Goal: Information Seeking & Learning: Learn about a topic

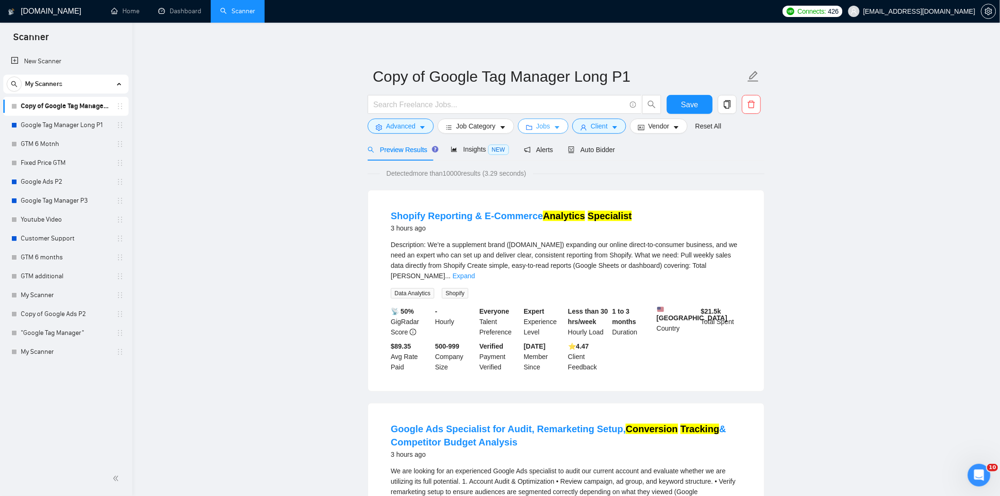
click at [558, 122] on button "Jobs" at bounding box center [543, 126] width 51 height 15
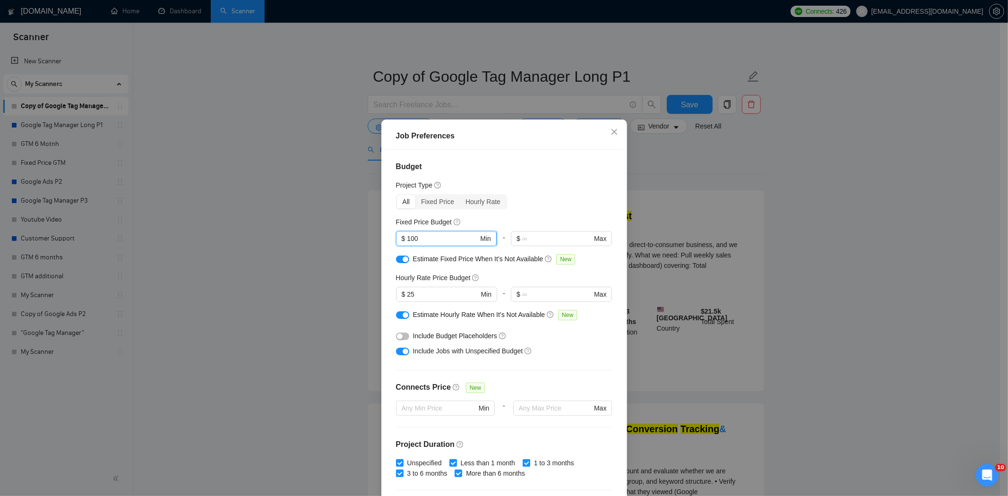
click at [434, 241] on input "100" at bounding box center [442, 239] width 71 height 10
click at [513, 219] on div "Fixed Price Budget" at bounding box center [504, 222] width 217 height 10
click at [402, 339] on button "button" at bounding box center [402, 337] width 13 height 8
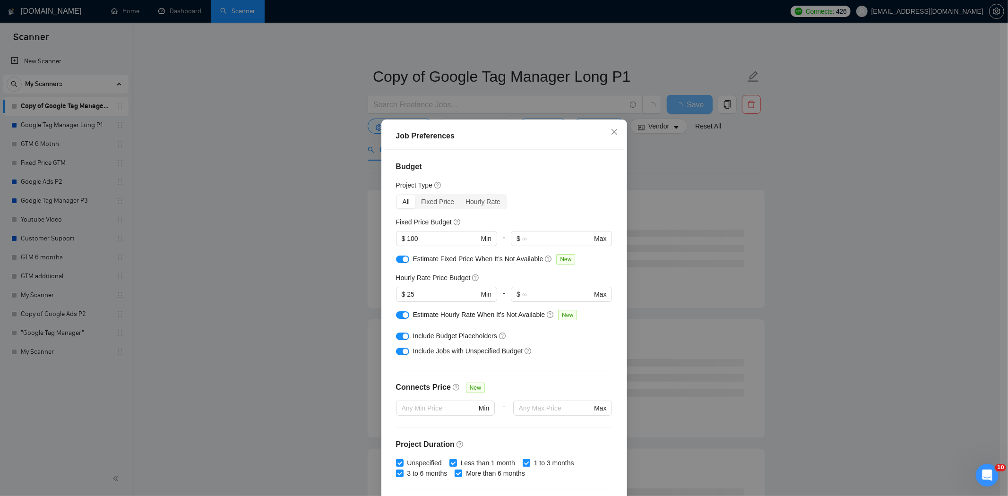
click at [481, 192] on div "Budget Project Type All Fixed Price Hourly Rate Fixed Price Budget $ 100 Min - …" at bounding box center [504, 324] width 239 height 348
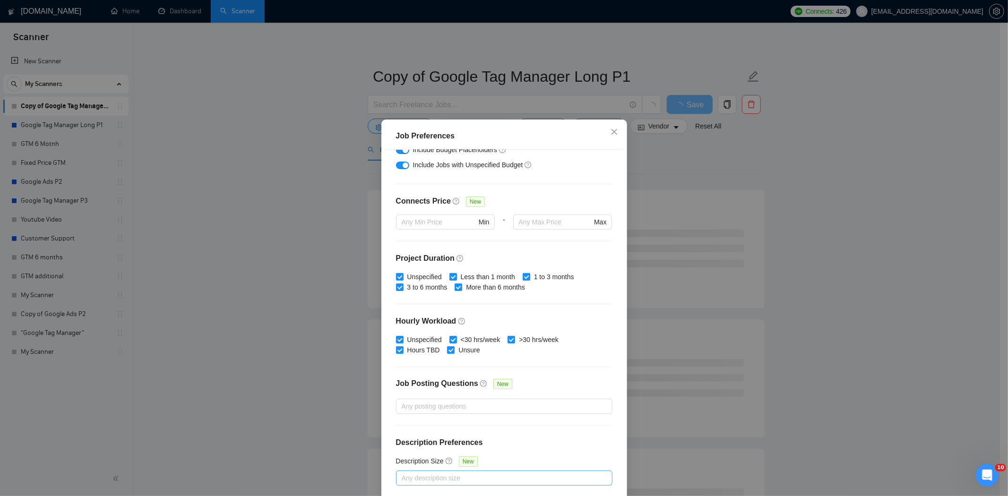
scroll to position [43, 0]
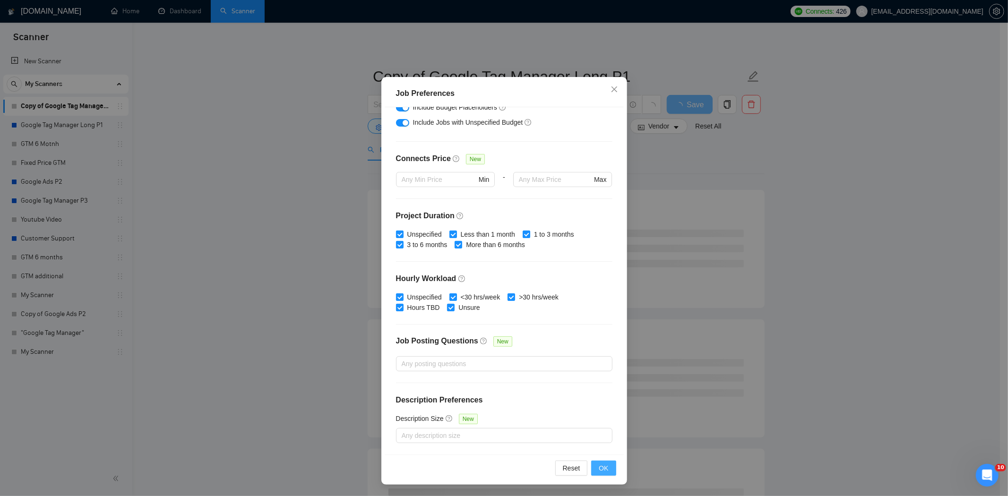
click at [591, 467] on button "OK" at bounding box center [603, 468] width 25 height 15
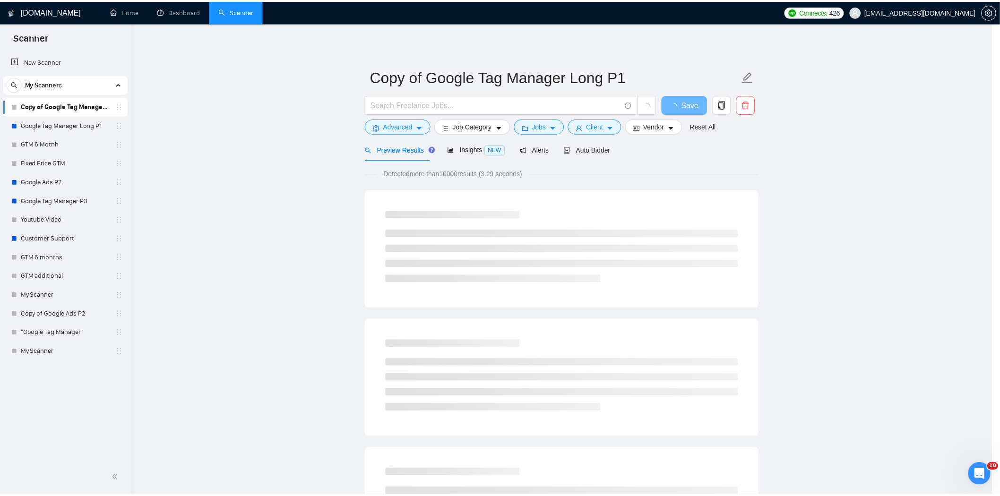
scroll to position [0, 0]
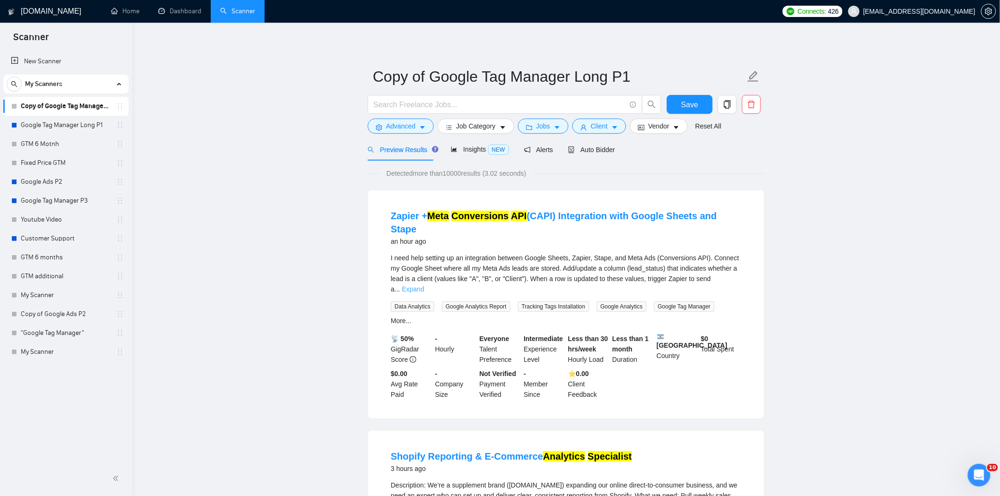
click at [424, 286] on link "Expand" at bounding box center [413, 290] width 22 height 8
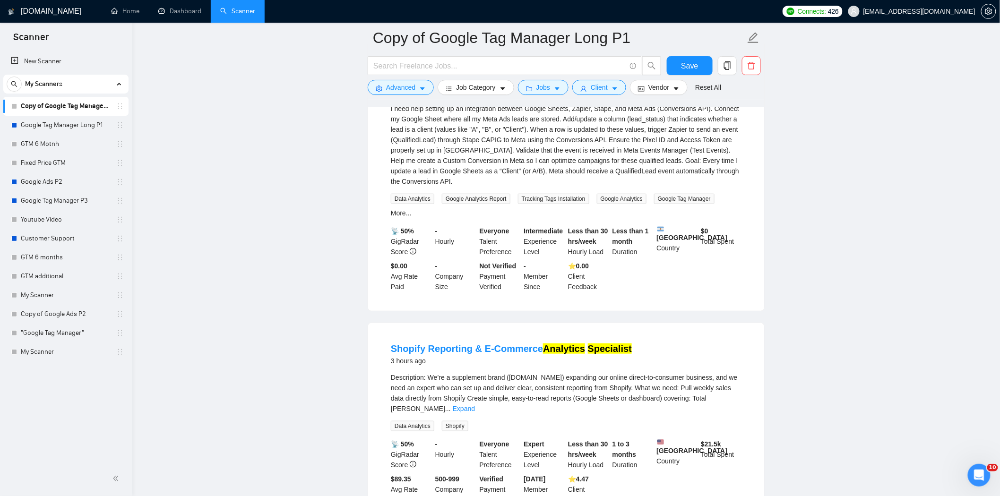
scroll to position [210, 0]
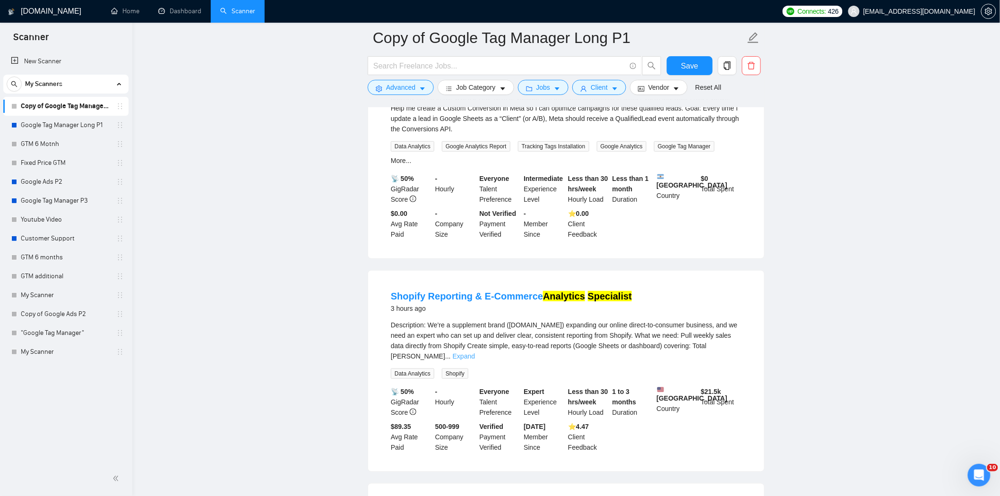
click at [475, 353] on link "Expand" at bounding box center [464, 357] width 22 height 8
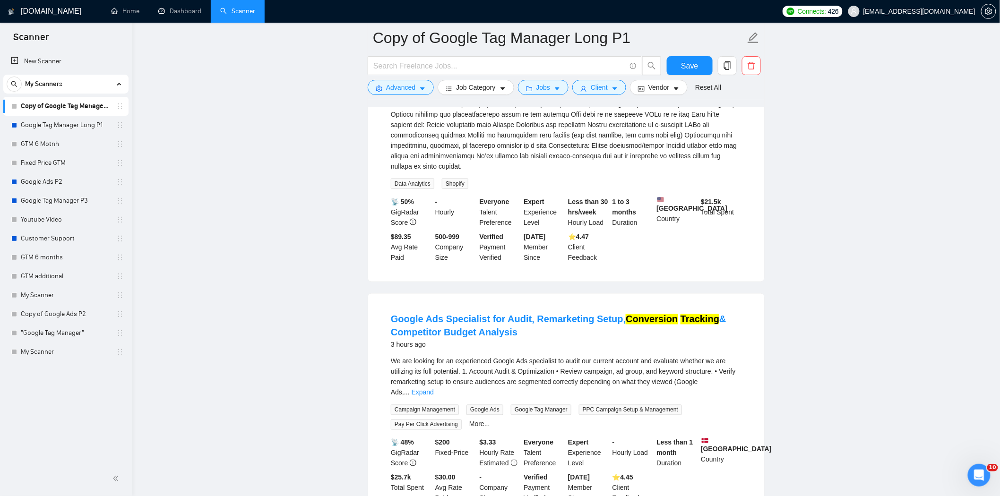
scroll to position [525, 0]
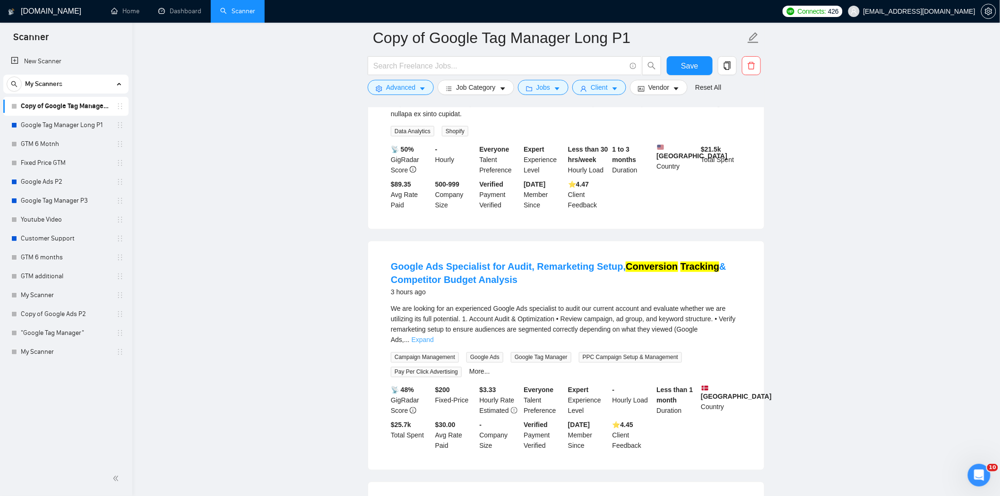
click at [434, 337] on link "Expand" at bounding box center [423, 341] width 22 height 8
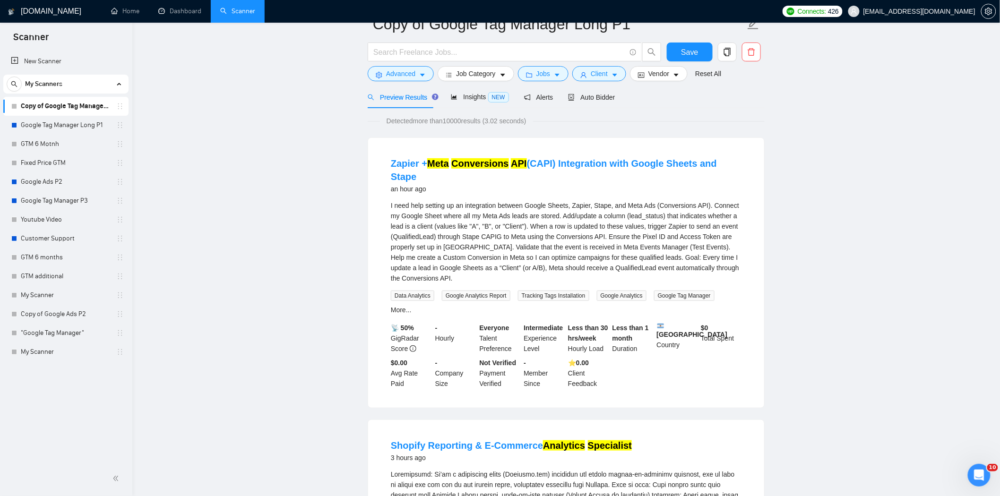
scroll to position [0, 0]
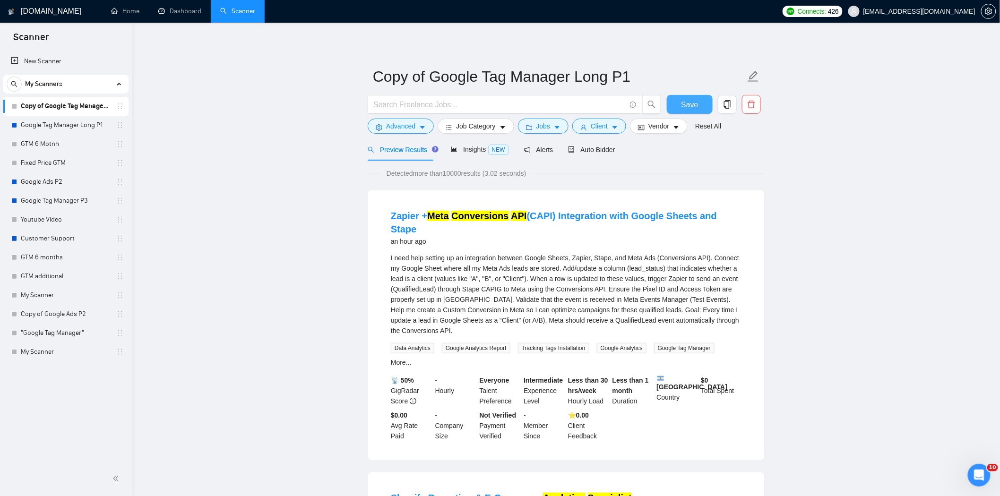
click at [692, 96] on button "Save" at bounding box center [690, 104] width 46 height 19
click at [183, 15] on link "Dashboard" at bounding box center [179, 11] width 43 height 8
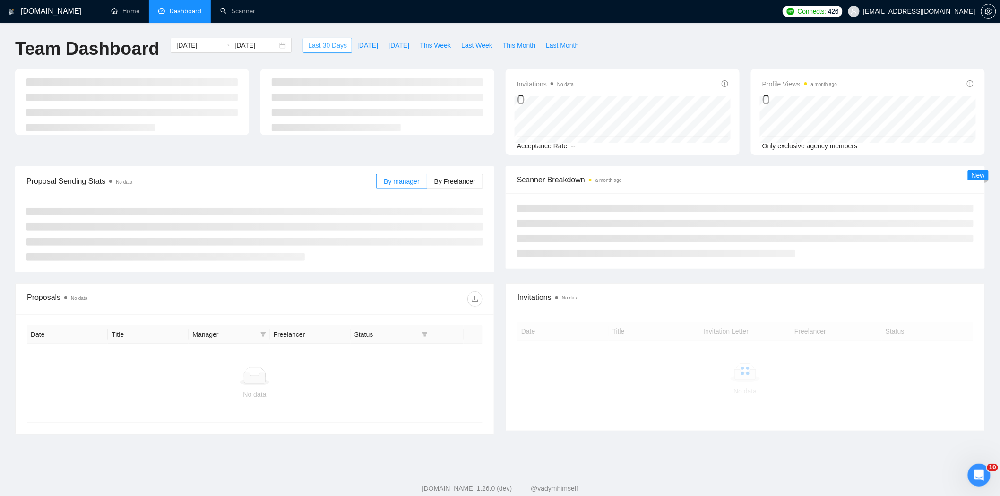
click at [322, 44] on span "Last 30 Days" at bounding box center [327, 45] width 39 height 10
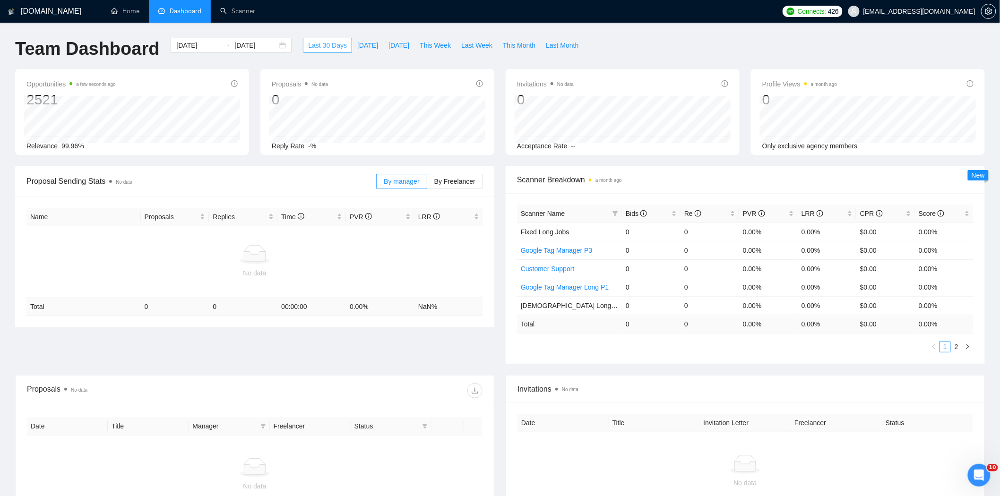
click at [324, 49] on span "Last 30 Days" at bounding box center [327, 45] width 39 height 10
click at [190, 45] on input "[DATE]" at bounding box center [197, 45] width 43 height 10
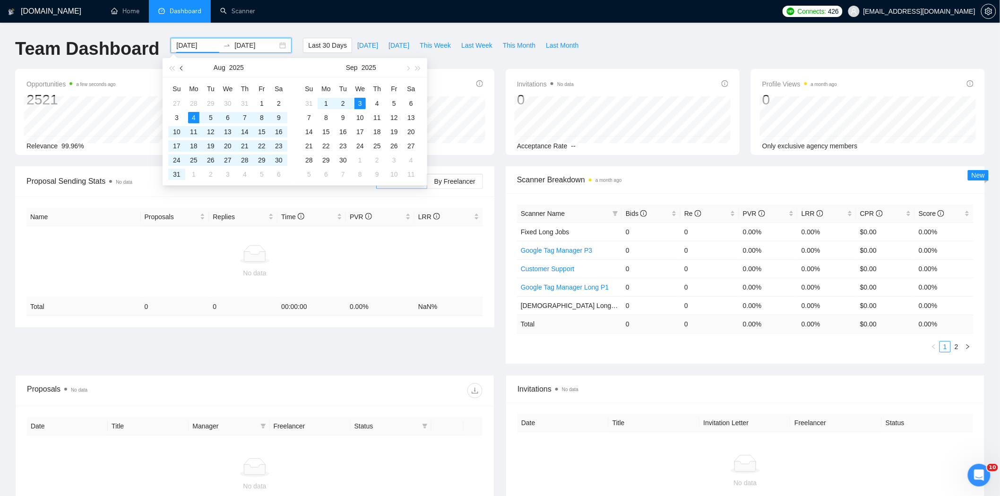
click at [178, 68] on button "button" at bounding box center [182, 67] width 10 height 19
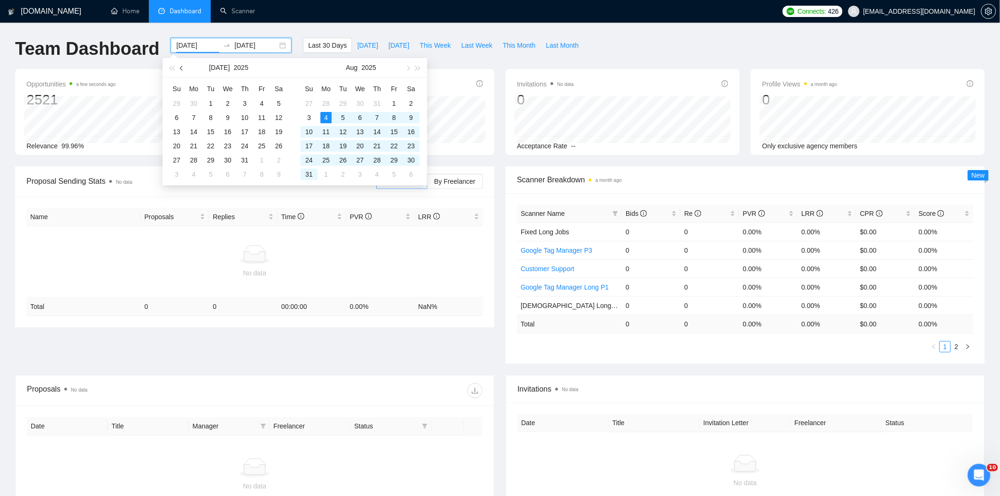
click at [178, 68] on button "button" at bounding box center [182, 67] width 10 height 19
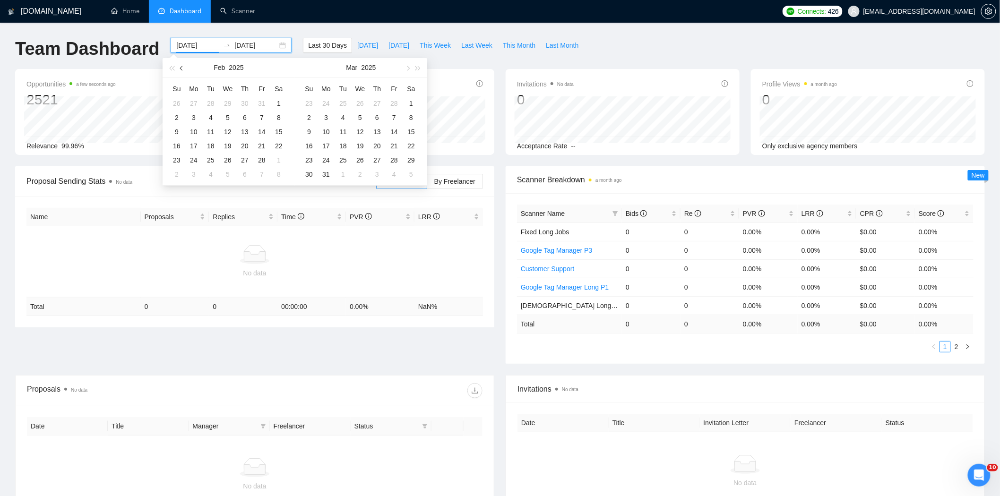
click at [178, 68] on button "button" at bounding box center [182, 67] width 10 height 19
type input "[DATE]"
click at [229, 101] on div "1" at bounding box center [227, 103] width 11 height 11
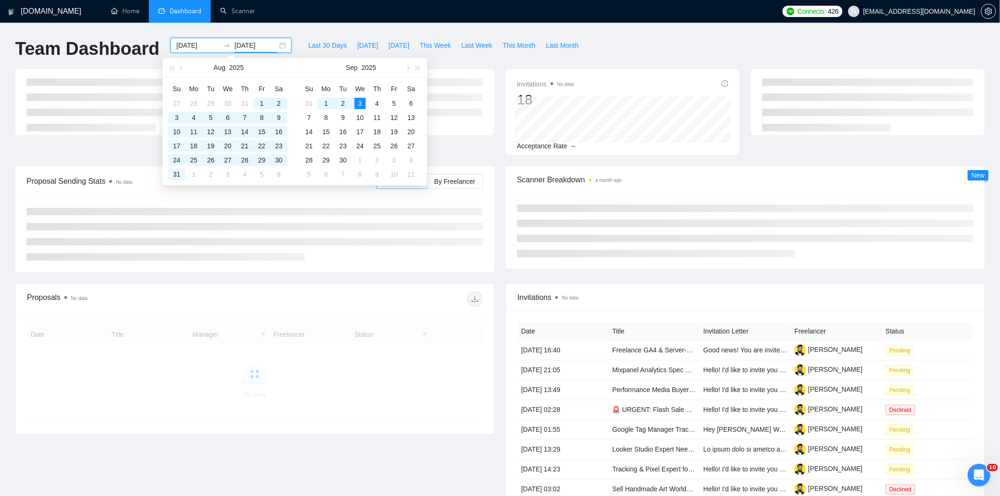
type input "[DATE]"
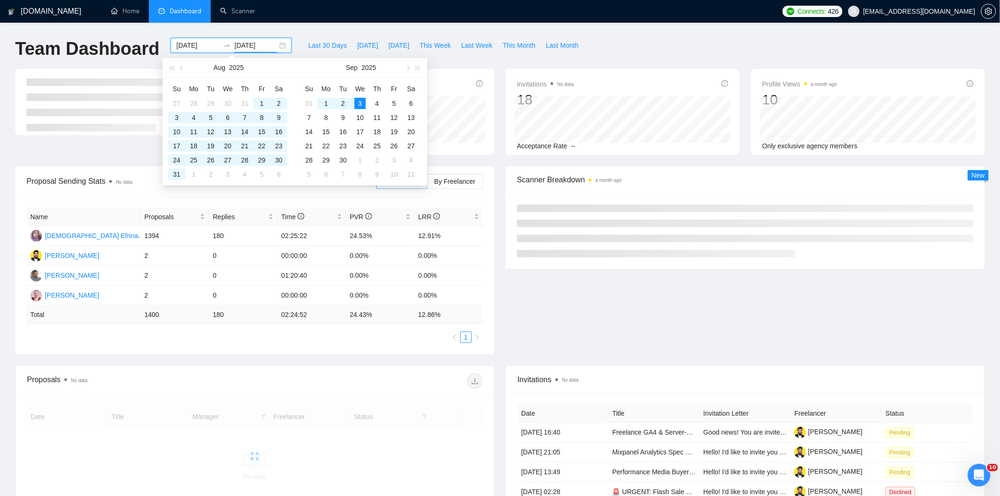
click at [298, 27] on div "[DOMAIN_NAME] Home Dashboard Scanner Connects: 426 [EMAIL_ADDRESS][DOMAIN_NAME]…" at bounding box center [500, 368] width 1000 height 737
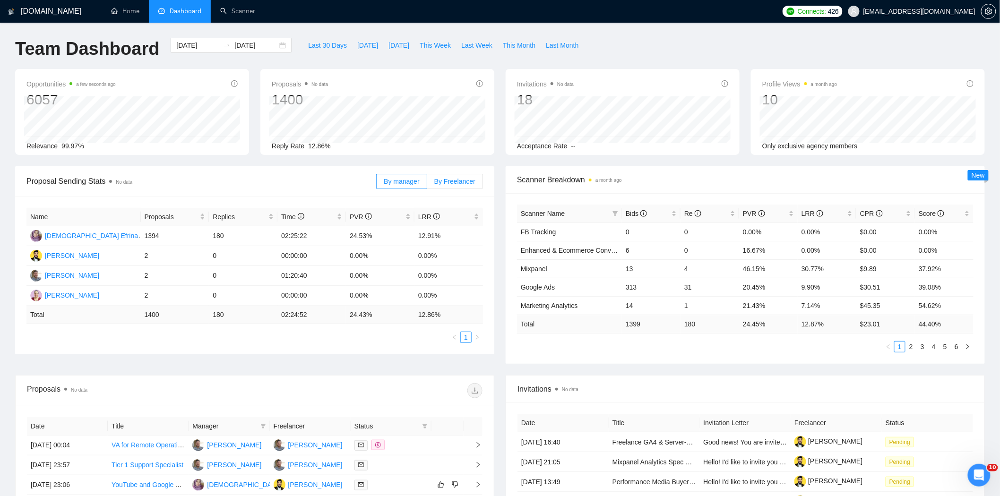
click at [468, 188] on label "By Freelancer" at bounding box center [455, 181] width 56 height 15
click at [427, 184] on input "By Freelancer" at bounding box center [427, 184] width 0 height 0
click at [242, 234] on td "171" at bounding box center [243, 236] width 69 height 20
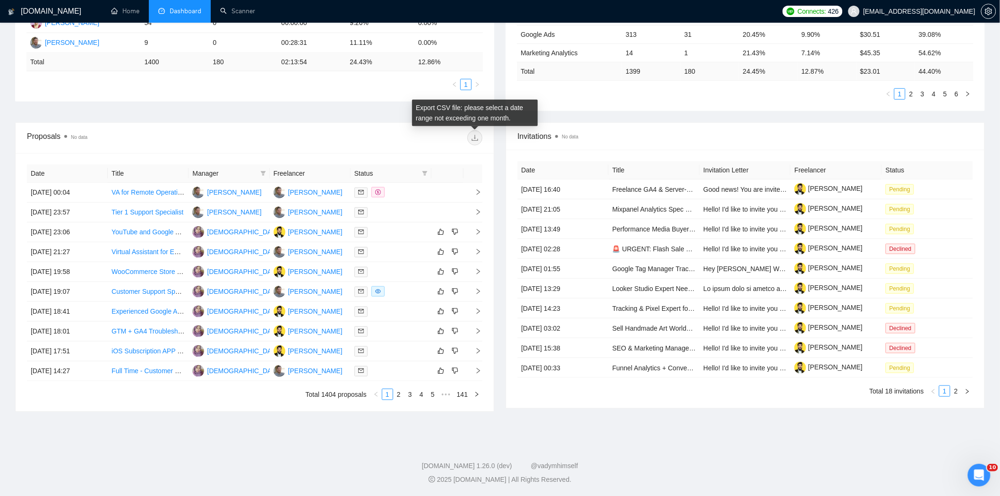
scroll to position [204, 0]
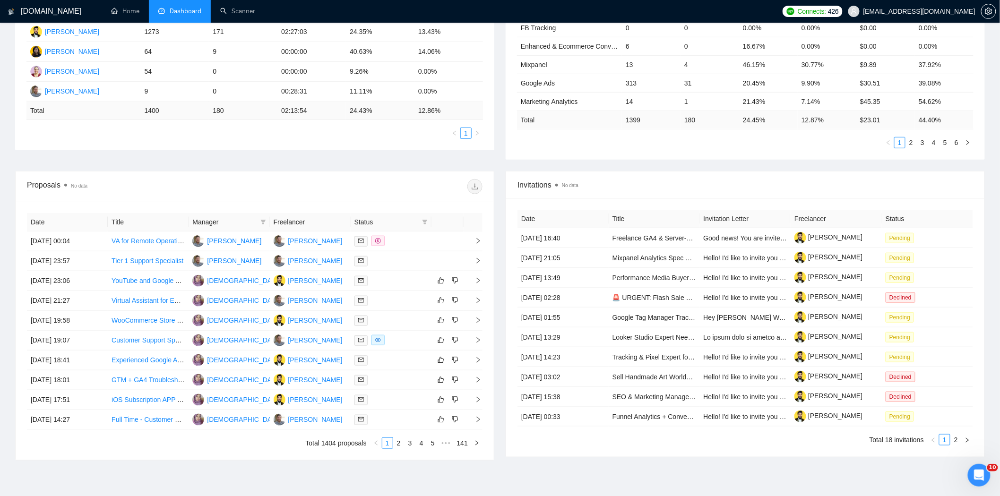
click at [337, 222] on th "Freelancer" at bounding box center [310, 222] width 81 height 18
click at [285, 224] on th "Freelancer" at bounding box center [310, 222] width 81 height 18
click at [305, 220] on th "Freelancer" at bounding box center [310, 222] width 81 height 18
click at [323, 224] on th "Freelancer" at bounding box center [310, 222] width 81 height 18
click at [331, 222] on th "Freelancer" at bounding box center [310, 222] width 81 height 18
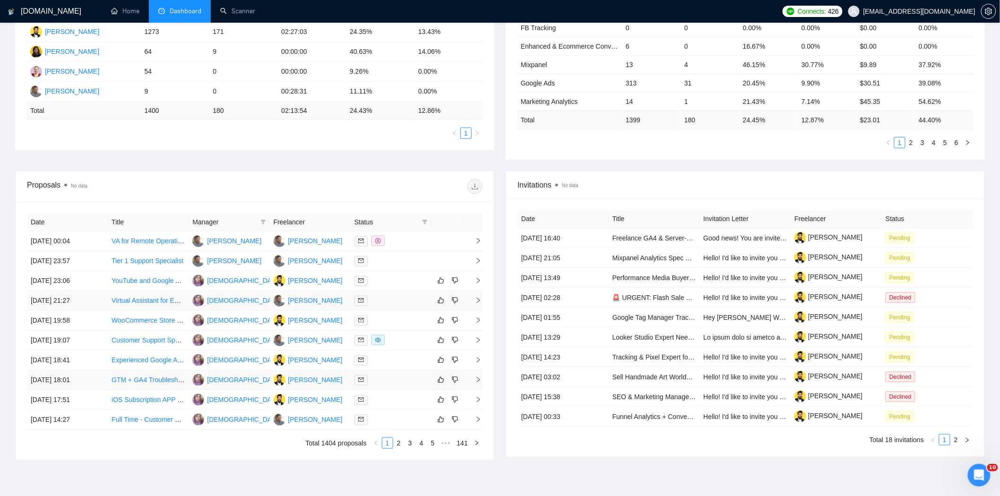
scroll to position [257, 0]
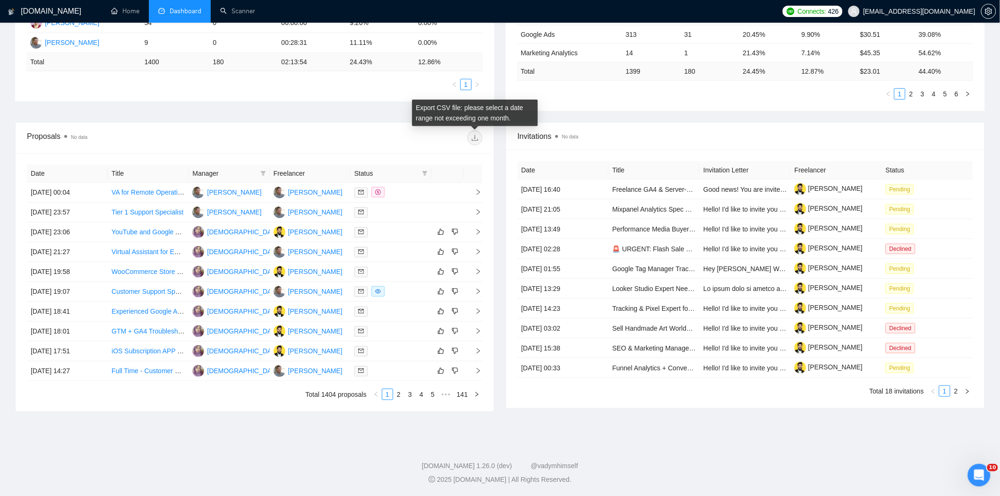
click at [479, 140] on span at bounding box center [475, 137] width 15 height 15
click at [476, 132] on span at bounding box center [475, 137] width 15 height 15
click at [473, 396] on button "button" at bounding box center [476, 394] width 11 height 11
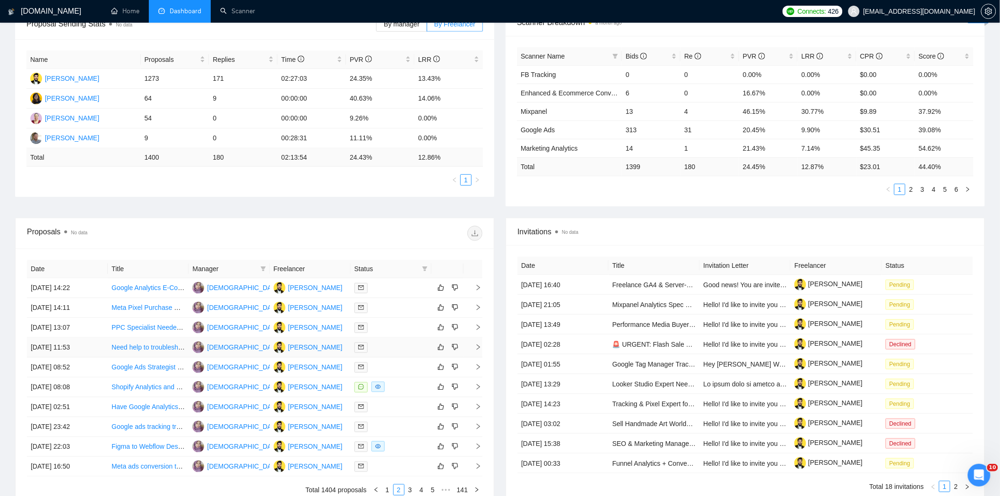
scroll to position [257, 0]
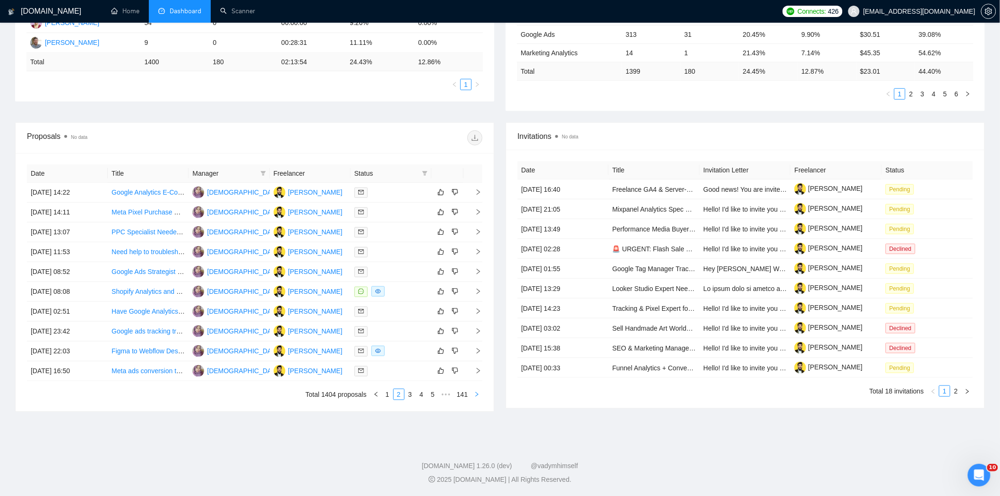
click at [479, 396] on icon "right" at bounding box center [477, 395] width 6 height 6
click at [475, 394] on icon "right" at bounding box center [477, 395] width 6 height 6
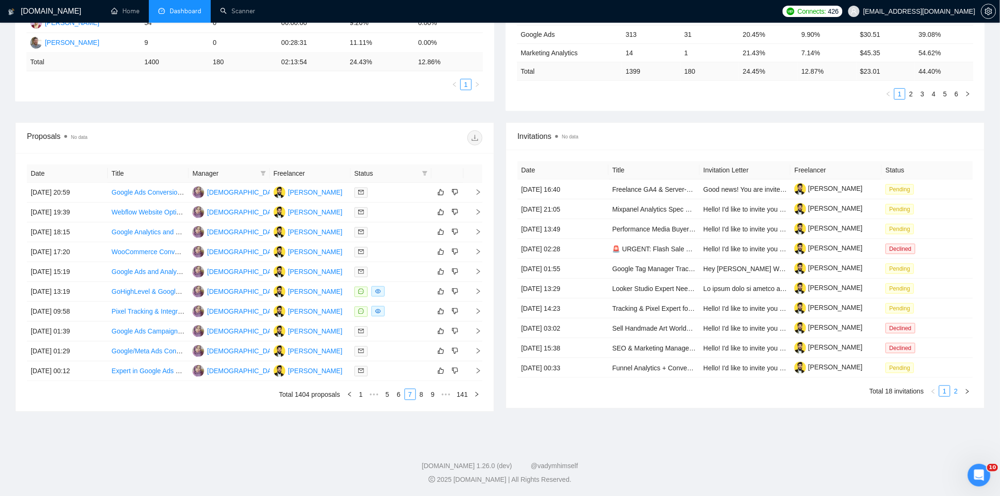
click at [954, 391] on link "2" at bounding box center [956, 391] width 10 height 10
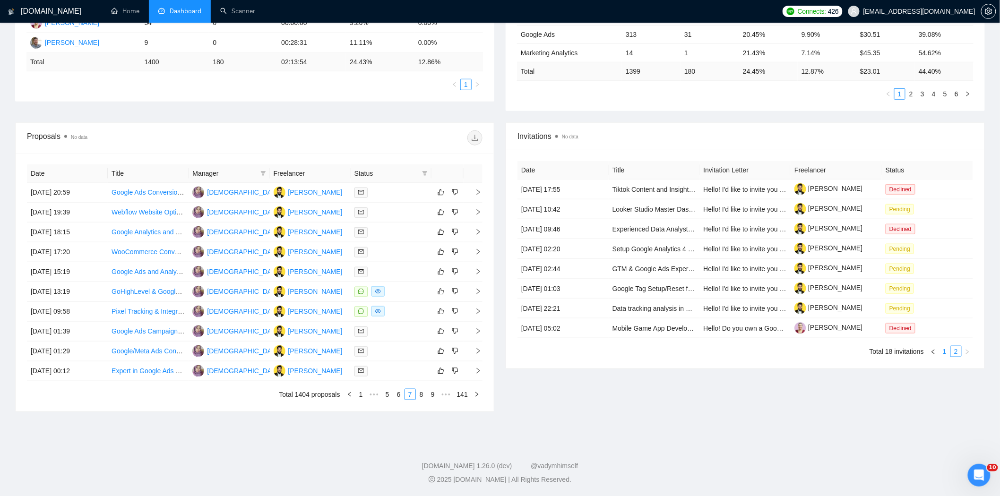
click at [944, 355] on link "1" at bounding box center [945, 352] width 10 height 10
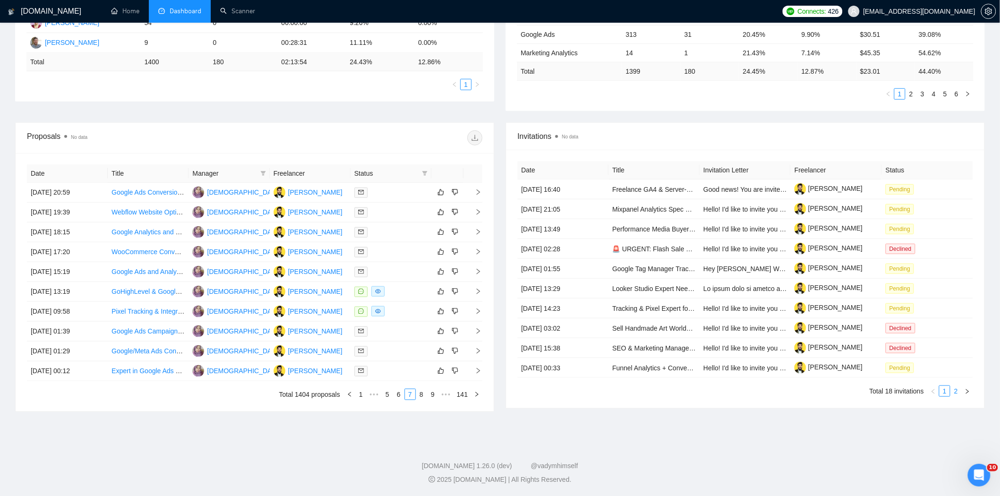
click at [952, 390] on link "2" at bounding box center [956, 391] width 10 height 10
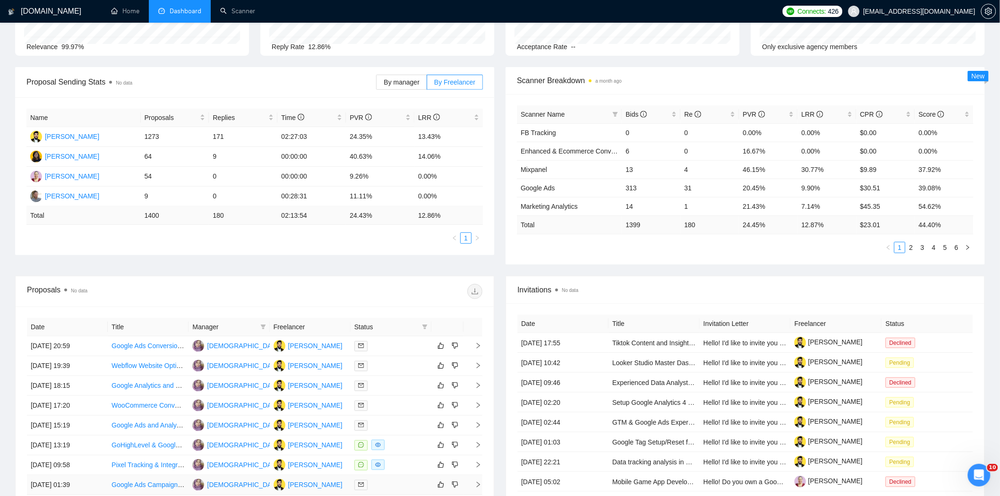
scroll to position [0, 0]
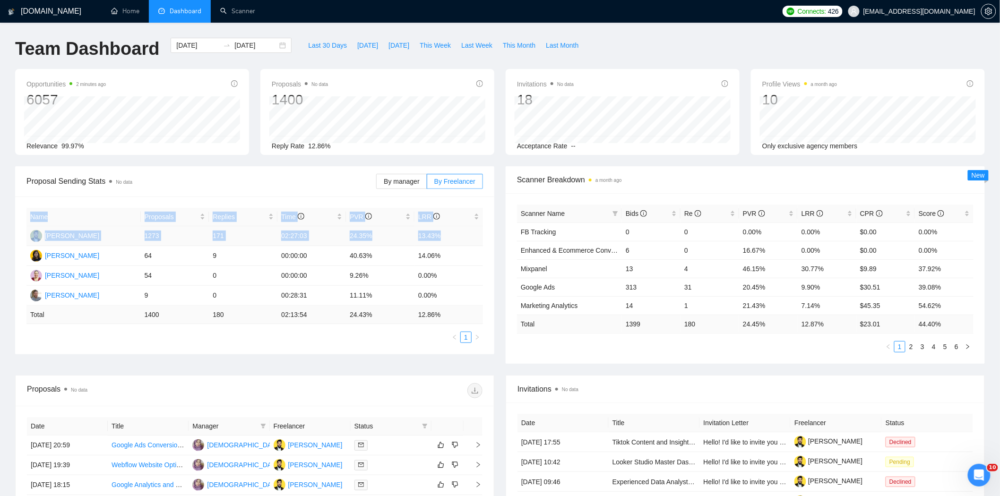
drag, startPoint x: 29, startPoint y: 216, endPoint x: 457, endPoint y: 234, distance: 428.8
click at [457, 234] on table "Name Proposals Replies Time PVR LRR [PERSON_NAME] 1273 171 02:27:03 24.35% 13.4…" at bounding box center [254, 266] width 457 height 116
